Goal: Task Accomplishment & Management: Manage account settings

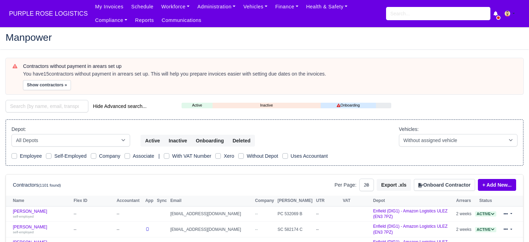
select select "25"
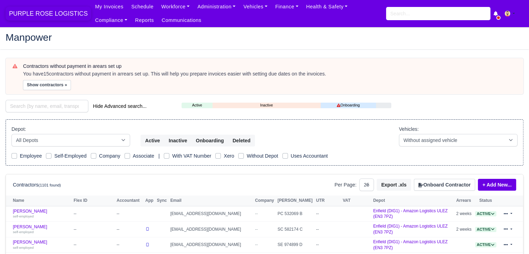
click at [40, 11] on span "PURPLE ROSE LOGISTICS" at bounding box center [49, 14] width 86 height 14
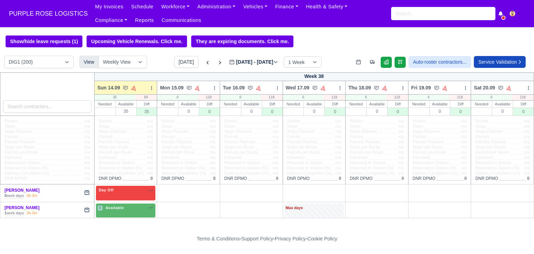
click at [204, 61] on icon at bounding box center [207, 62] width 7 height 7
click at [204, 62] on icon at bounding box center [207, 62] width 7 height 7
click at [204, 63] on icon at bounding box center [207, 62] width 7 height 7
click at [207, 64] on icon at bounding box center [208, 62] width 2 height 3
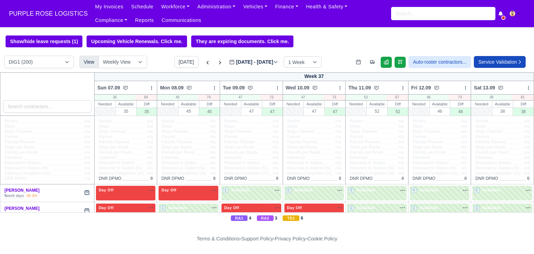
type input "2025-09-07"
click at [272, 9] on link "Finance" at bounding box center [286, 7] width 31 height 14
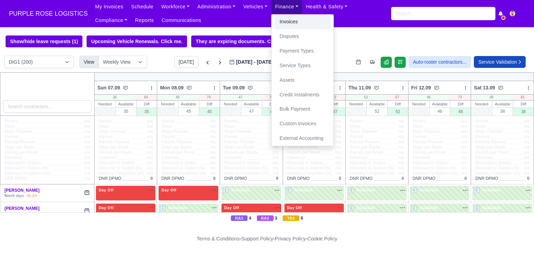
click at [274, 21] on link "Invoices" at bounding box center [302, 22] width 56 height 15
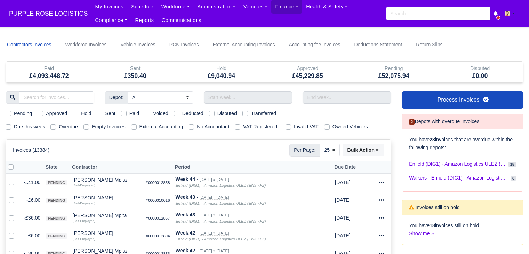
select select "25"
click at [238, 96] on input "text" at bounding box center [248, 97] width 89 height 13
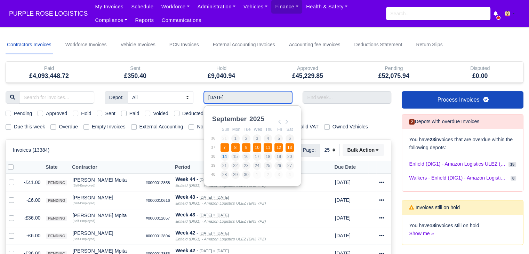
type input "07/09/2025 - 13/09/2025"
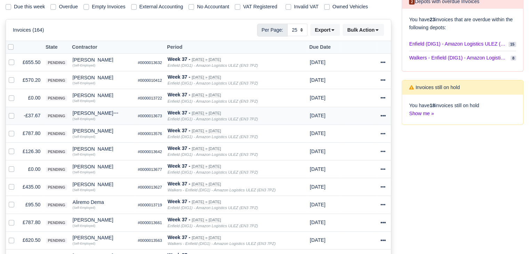
scroll to position [104, 0]
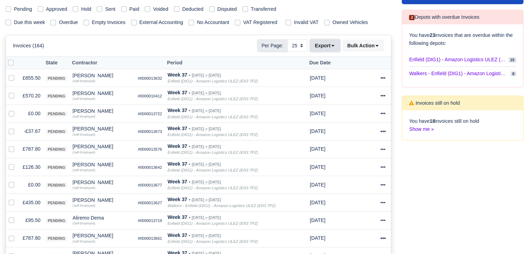
click at [332, 46] on icon at bounding box center [332, 45] width 5 height 5
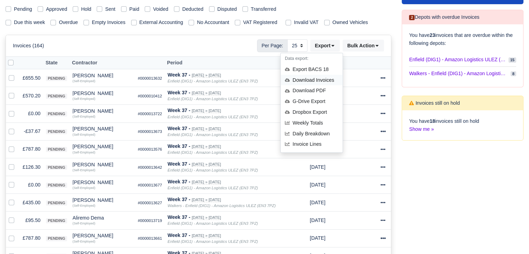
click at [323, 80] on div "Download Invoices" at bounding box center [312, 80] width 62 height 11
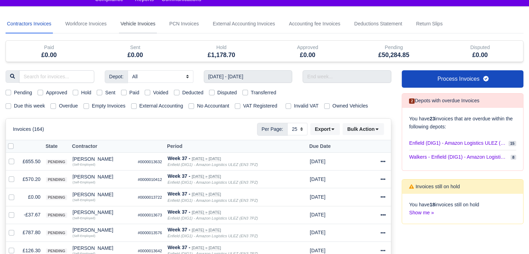
scroll to position [0, 0]
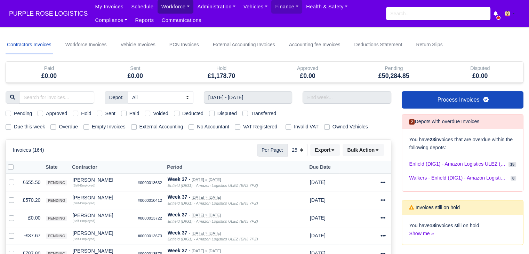
click at [164, 7] on link "Workforce" at bounding box center [176, 7] width 36 height 14
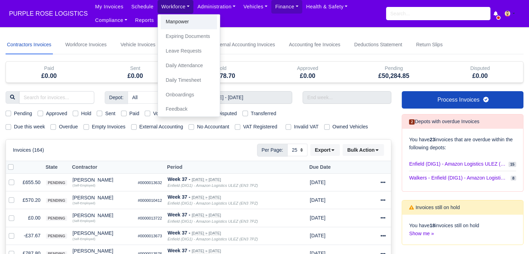
click at [170, 20] on link "Manpower" at bounding box center [189, 22] width 56 height 15
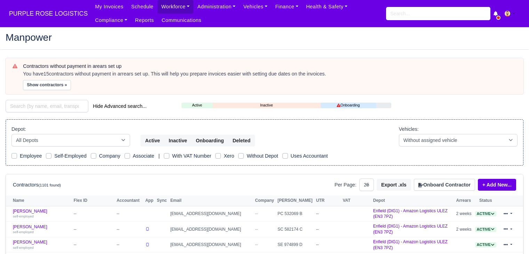
select select "25"
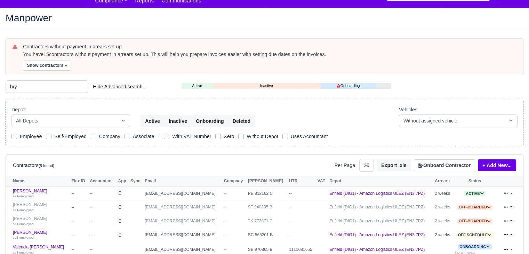
scroll to position [35, 0]
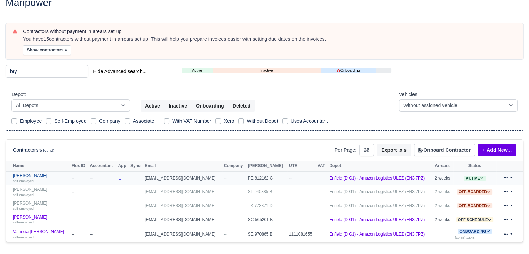
type input "bry"
click at [27, 175] on link "[PERSON_NAME] self-employed" at bounding box center [40, 178] width 55 height 10
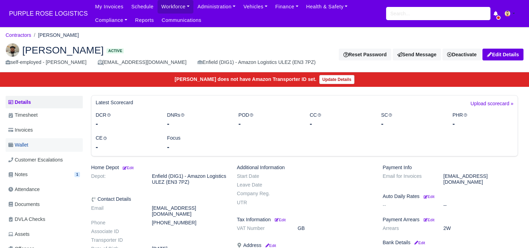
click at [43, 139] on link "Wallet" at bounding box center [44, 145] width 77 height 14
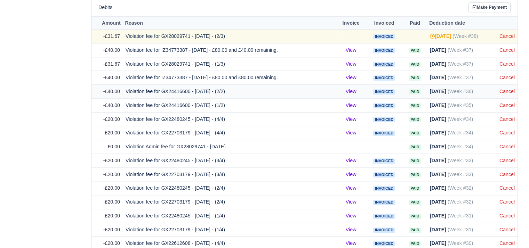
scroll to position [661, 0]
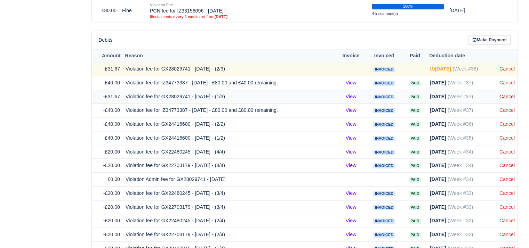
click at [507, 94] on link "Cancel" at bounding box center [507, 97] width 15 height 6
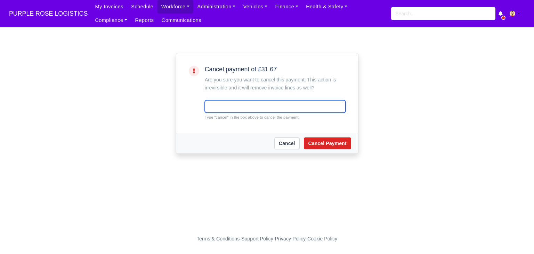
click at [255, 102] on input "text" at bounding box center [275, 106] width 141 height 13
type input "cancel"
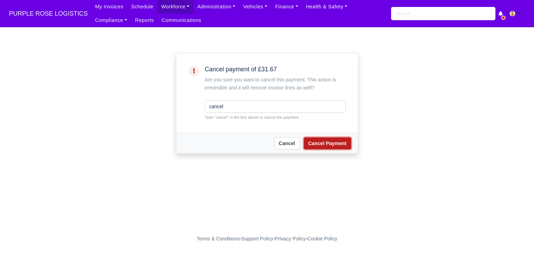
click at [351, 140] on button "Cancel Payment" at bounding box center [327, 143] width 47 height 12
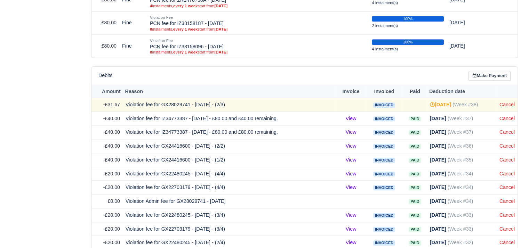
scroll to position [591, 0]
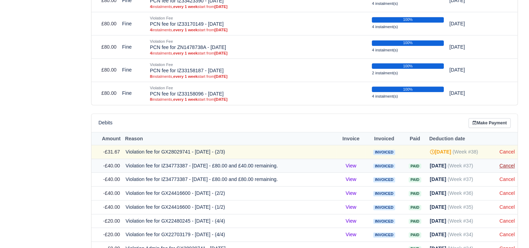
click at [501, 163] on link "Cancel" at bounding box center [507, 166] width 15 height 6
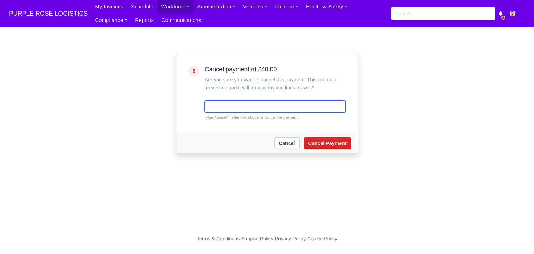
click at [221, 105] on input "text" at bounding box center [275, 106] width 141 height 13
type input "cancel"
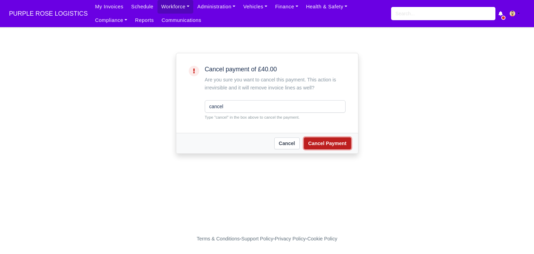
click at [338, 148] on button "Cancel Payment" at bounding box center [327, 143] width 47 height 12
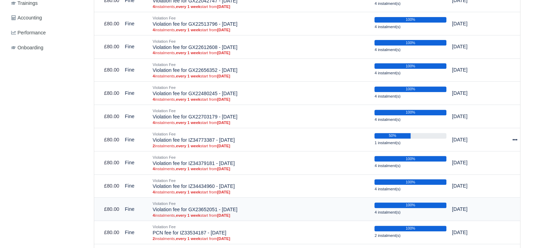
scroll to position [348, 0]
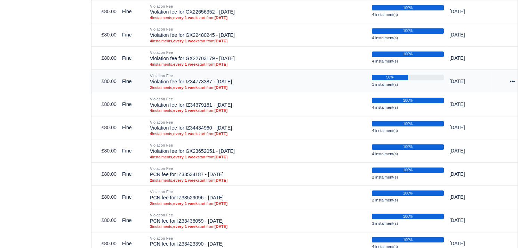
click at [507, 81] on div at bounding box center [505, 82] width 20 height 8
click at [489, 98] on button "Make Payment" at bounding box center [482, 102] width 62 height 11
select select "4020"
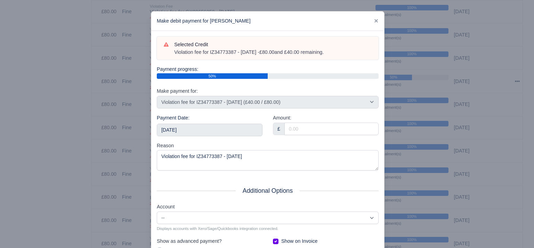
drag, startPoint x: 342, startPoint y: 53, endPoint x: 172, endPoint y: 57, distance: 169.8
click at [171, 57] on div "Selected Credit Violation fee for IZ34773387 - 22/03/2025 - £80.00 and £40.00 r…" at bounding box center [268, 49] width 222 height 24
copy div "Violation fee for IZ34773387 - 22/03/2025 - £80.00 and £40.00 remaining."
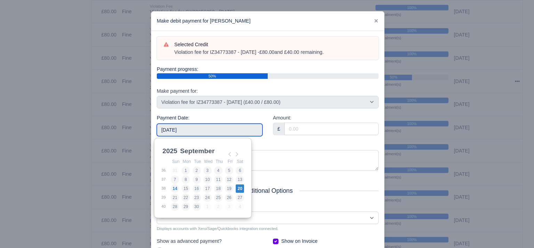
click at [228, 133] on input "2025-09-20" at bounding box center [210, 130] width 106 height 13
type input "2025-10-05"
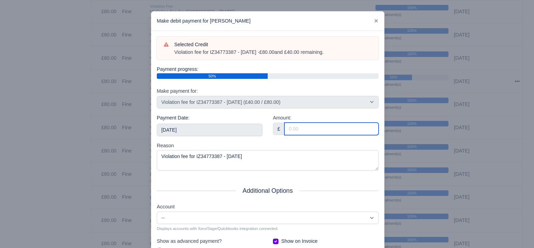
click at [304, 126] on input "Amount:" at bounding box center [332, 129] width 94 height 13
type input "40.00"
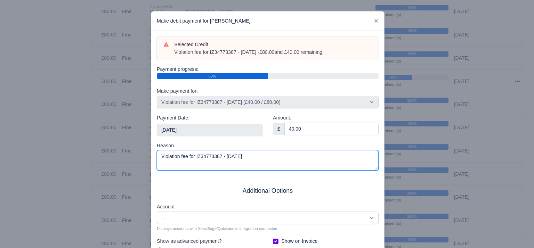
drag, startPoint x: 263, startPoint y: 157, endPoint x: 90, endPoint y: 161, distance: 172.9
click at [90, 161] on div "​ Make debit payment for Bryan Jones Selected Credit Violation fee for IZ347733…" at bounding box center [267, 161] width 534 height 322
paste textarea "- £80.00 and £40.00 remaining."
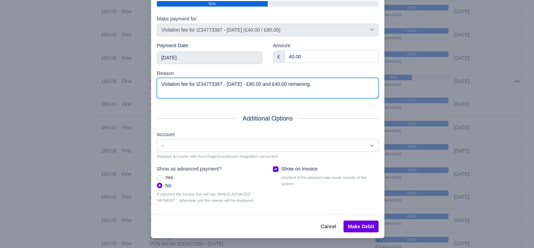
scroll to position [74, 0]
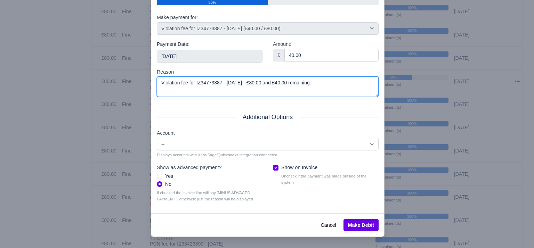
type textarea "Violation fee for IZ34773387 - 22/03/2025 - £80.00 and £40.00 remaining."
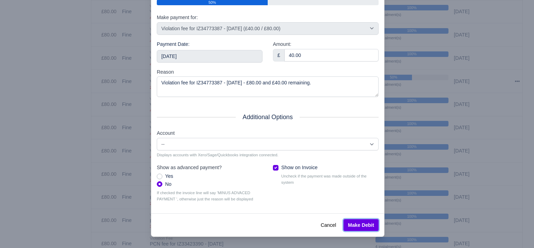
click at [363, 221] on button "Make Debit" at bounding box center [361, 226] width 35 height 12
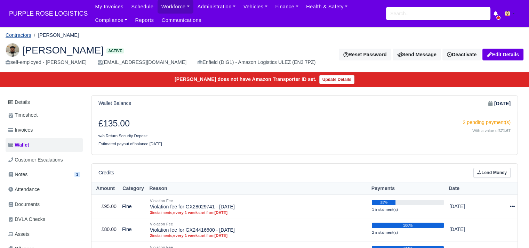
click at [11, 38] on link "Contractors" at bounding box center [19, 35] width 26 height 6
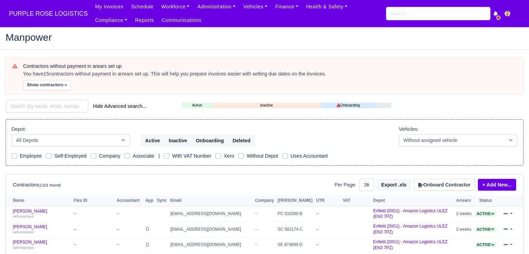
select select "25"
click at [67, 123] on div "Depot: All Depots DHP1 Enfield (DIG1) - Amazon Logistics ULEZ (EN3 7PZ) Harlow …" at bounding box center [265, 142] width 518 height 47
click at [61, 111] on div "Hide Advanced search..." at bounding box center [88, 107] width 176 height 14
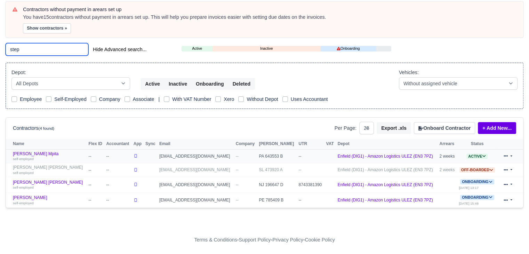
scroll to position [57, 0]
type input "step"
click at [49, 152] on link "Stephen Bondoki Mpita self-employed" at bounding box center [49, 156] width 72 height 10
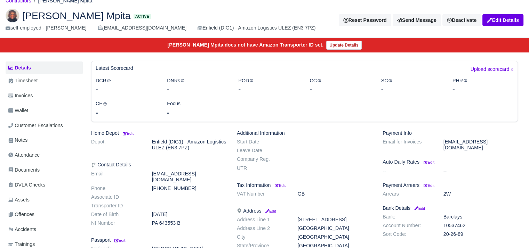
scroll to position [35, 0]
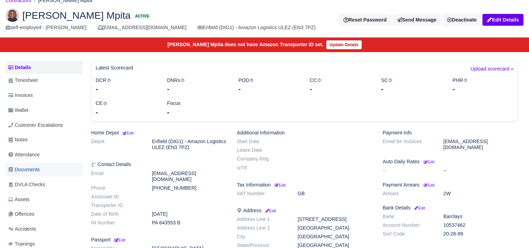
click at [48, 173] on link "Documents" at bounding box center [44, 170] width 77 height 14
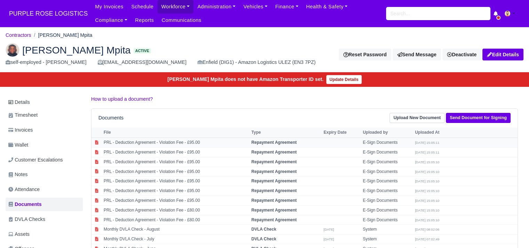
scroll to position [35, 0]
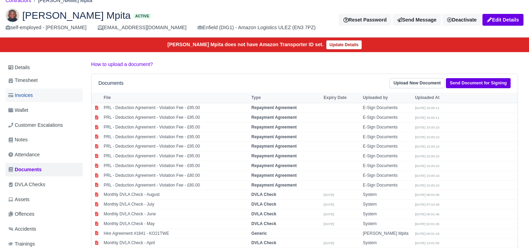
click at [45, 96] on link "Invoices" at bounding box center [44, 96] width 77 height 14
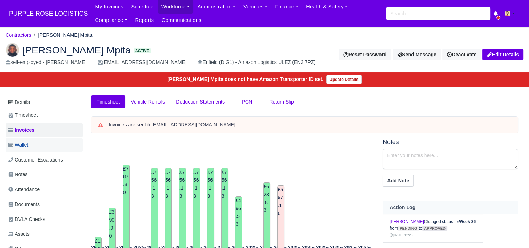
click at [39, 147] on link "Wallet" at bounding box center [44, 145] width 77 height 14
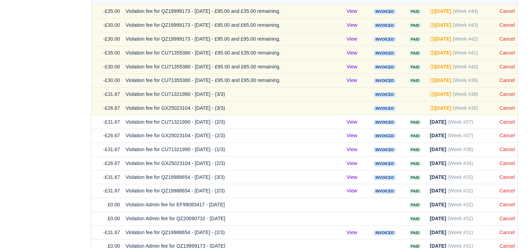
scroll to position [452, 0]
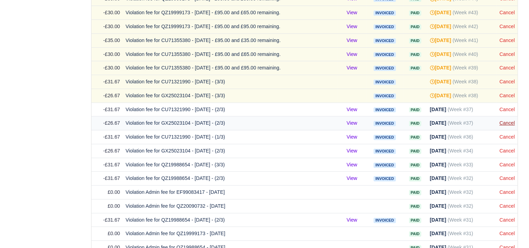
click at [508, 120] on link "Cancel" at bounding box center [507, 123] width 15 height 6
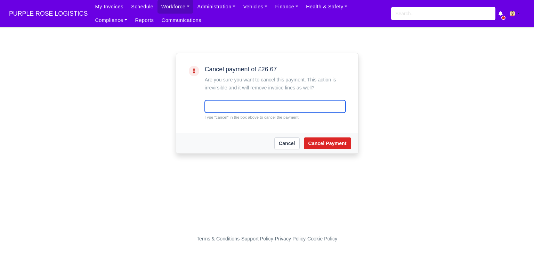
drag, startPoint x: 251, startPoint y: 104, endPoint x: 246, endPoint y: 106, distance: 5.9
click at [250, 105] on input "text" at bounding box center [275, 106] width 141 height 13
type input "cancel"
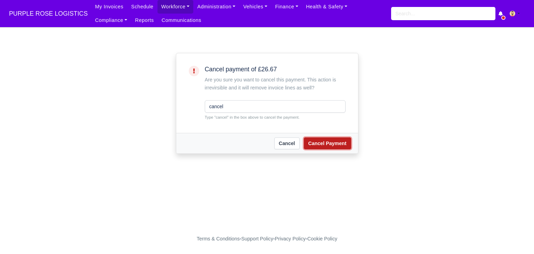
click at [327, 147] on button "Cancel Payment" at bounding box center [327, 143] width 47 height 12
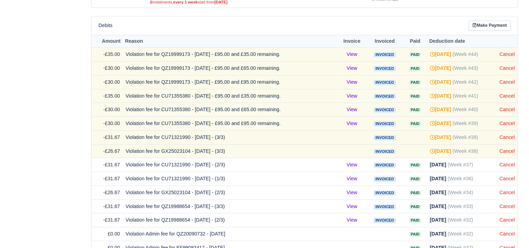
scroll to position [452, 0]
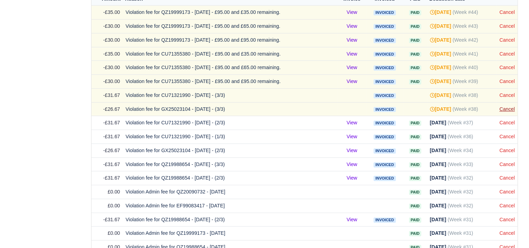
click at [504, 106] on link "Cancel" at bounding box center [507, 109] width 15 height 6
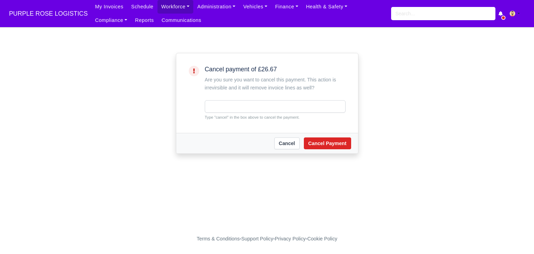
click at [242, 97] on div "Cancel payment of £26.67 Are you sure you want to cancel this payment. This act…" at bounding box center [275, 93] width 141 height 55
click at [244, 105] on input "text" at bounding box center [275, 106] width 141 height 13
type input "cancel"
click at [328, 145] on button "Cancel Payment" at bounding box center [327, 143] width 47 height 12
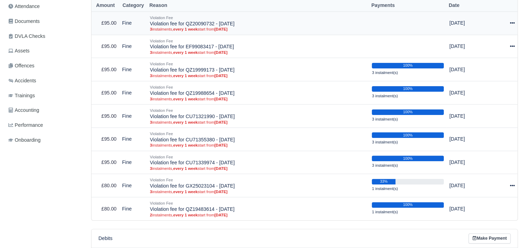
scroll to position [70, 0]
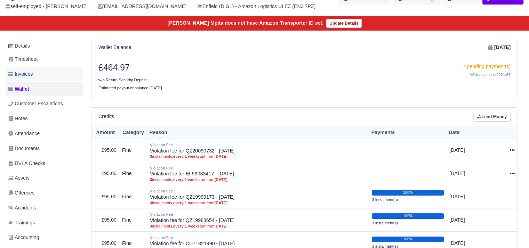
click at [45, 77] on link "Invoices" at bounding box center [44, 74] width 77 height 14
